Goal: Register for event/course

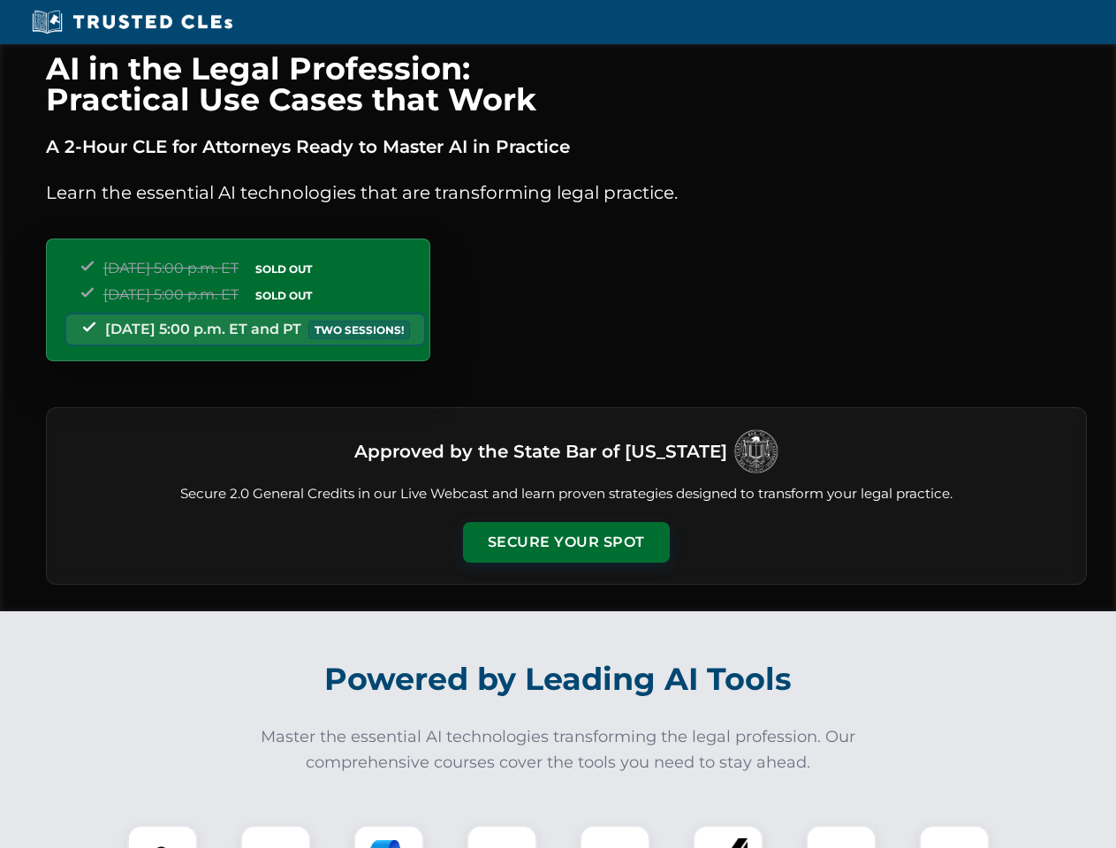
click at [565, 542] on button "Secure Your Spot" at bounding box center [566, 542] width 207 height 41
click at [163, 836] on img at bounding box center [162, 860] width 51 height 51
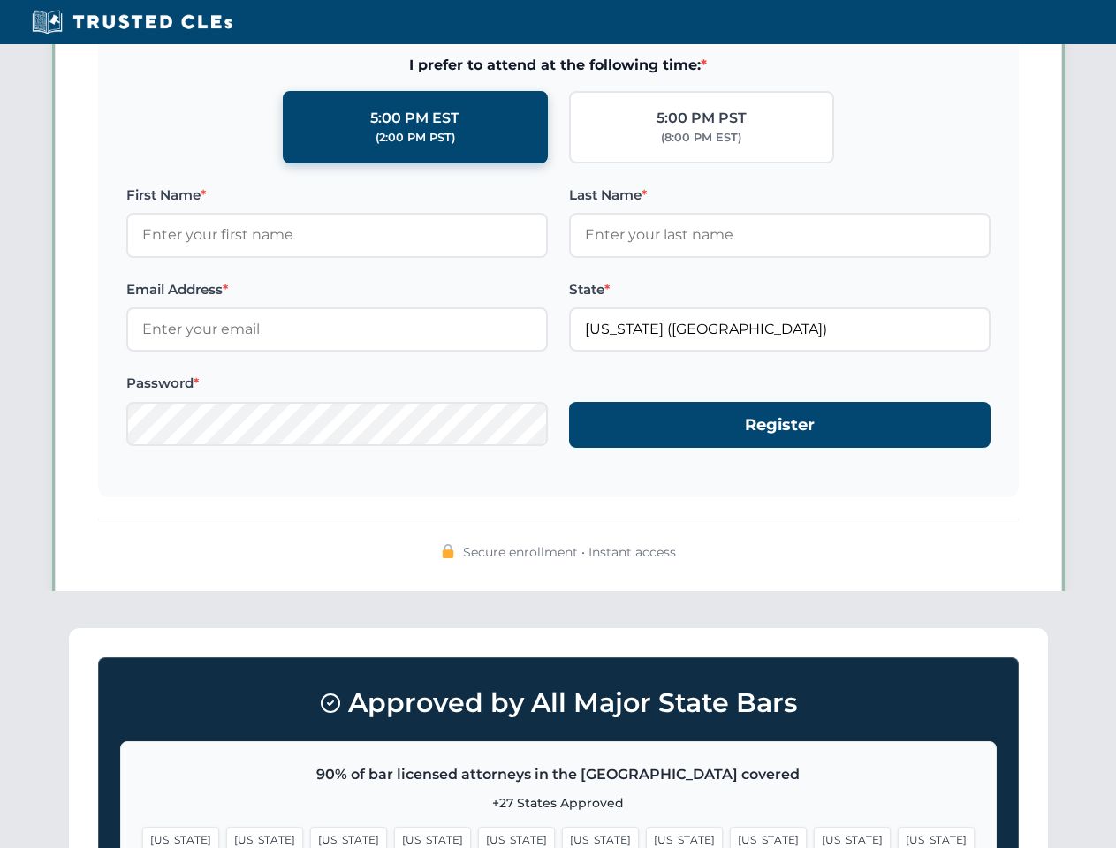
click at [646, 836] on span "[US_STATE]" at bounding box center [684, 840] width 77 height 26
click at [813, 836] on span "[US_STATE]" at bounding box center [851, 840] width 77 height 26
